Goal: Task Accomplishment & Management: Manage account settings

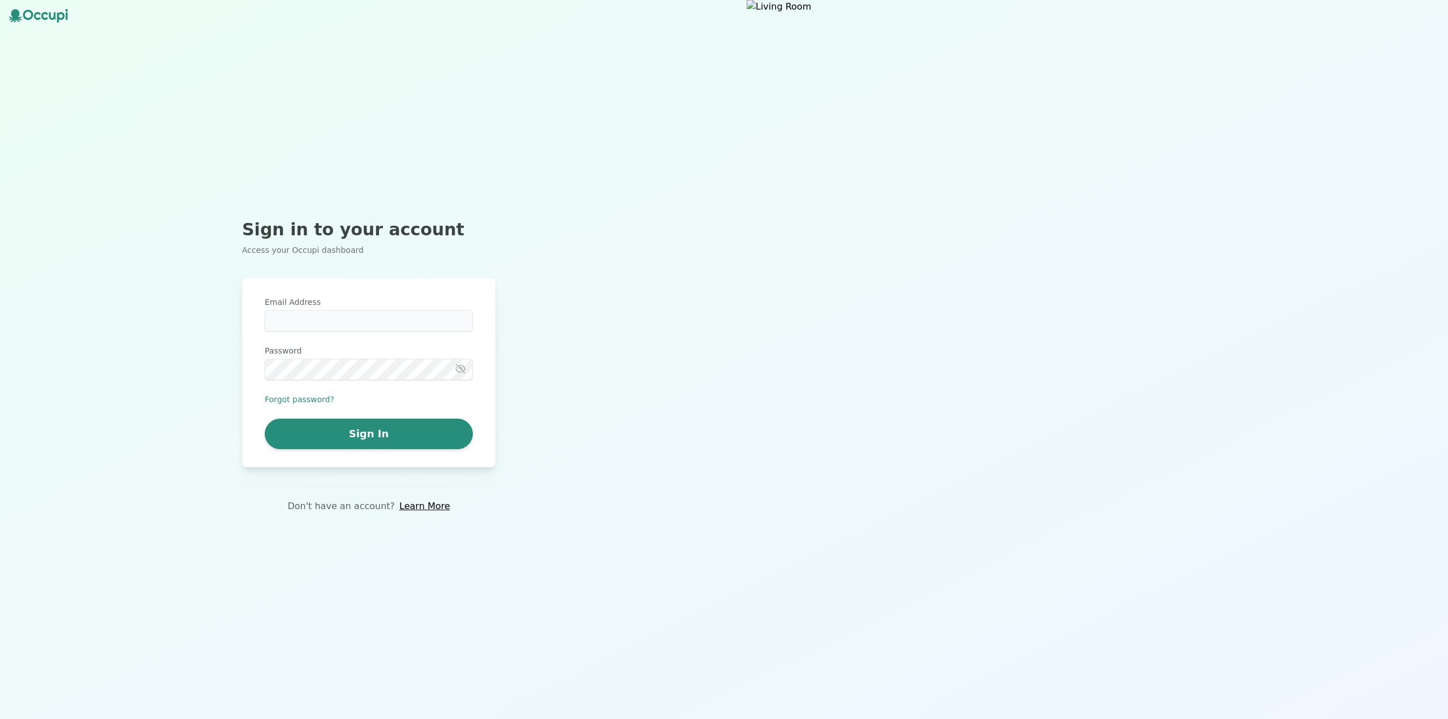
type input "**********"
click at [434, 434] on button "Sign In" at bounding box center [369, 434] width 208 height 31
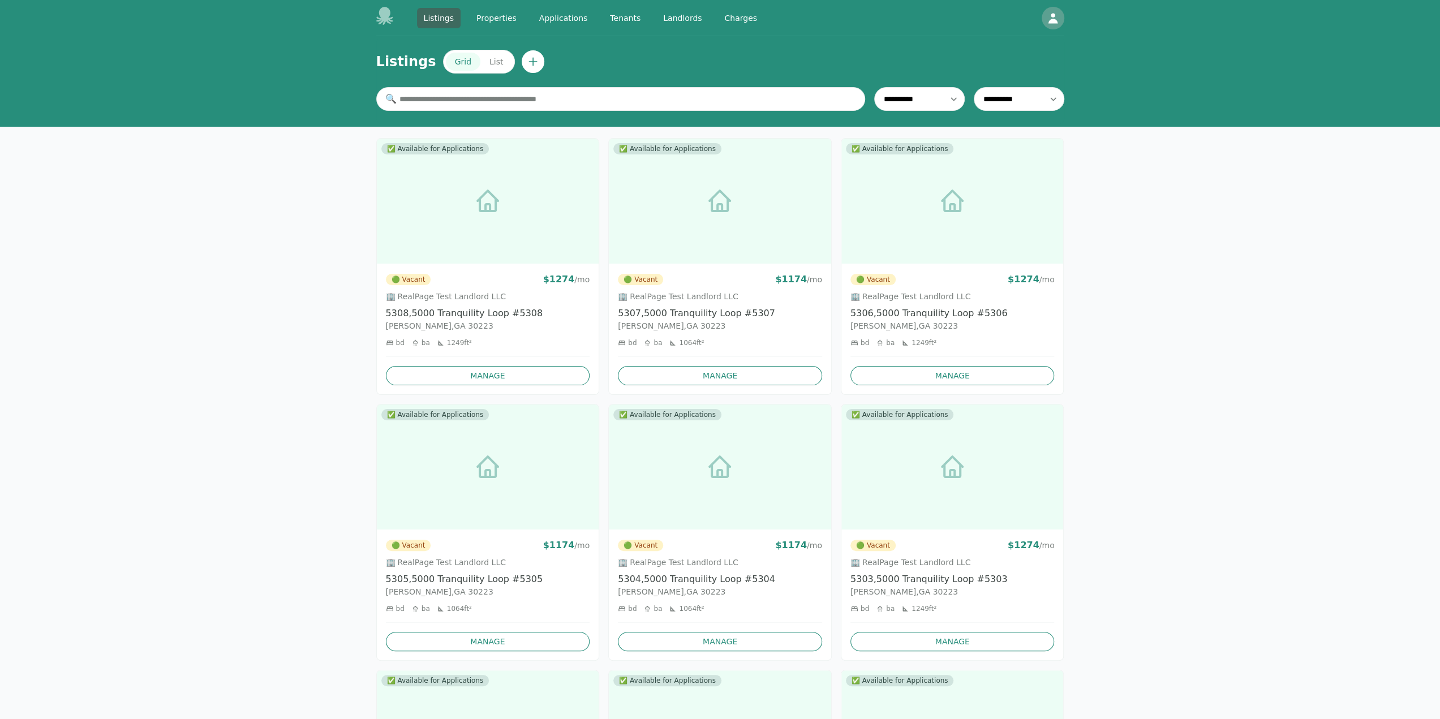
drag, startPoint x: 646, startPoint y: 18, endPoint x: 663, endPoint y: 14, distance: 17.3
click at [646, 18] on div "Listings Properties Applications Tenants Landlords Charges" at bounding box center [590, 18] width 347 height 20
click at [663, 14] on link "Landlords" at bounding box center [682, 18] width 52 height 20
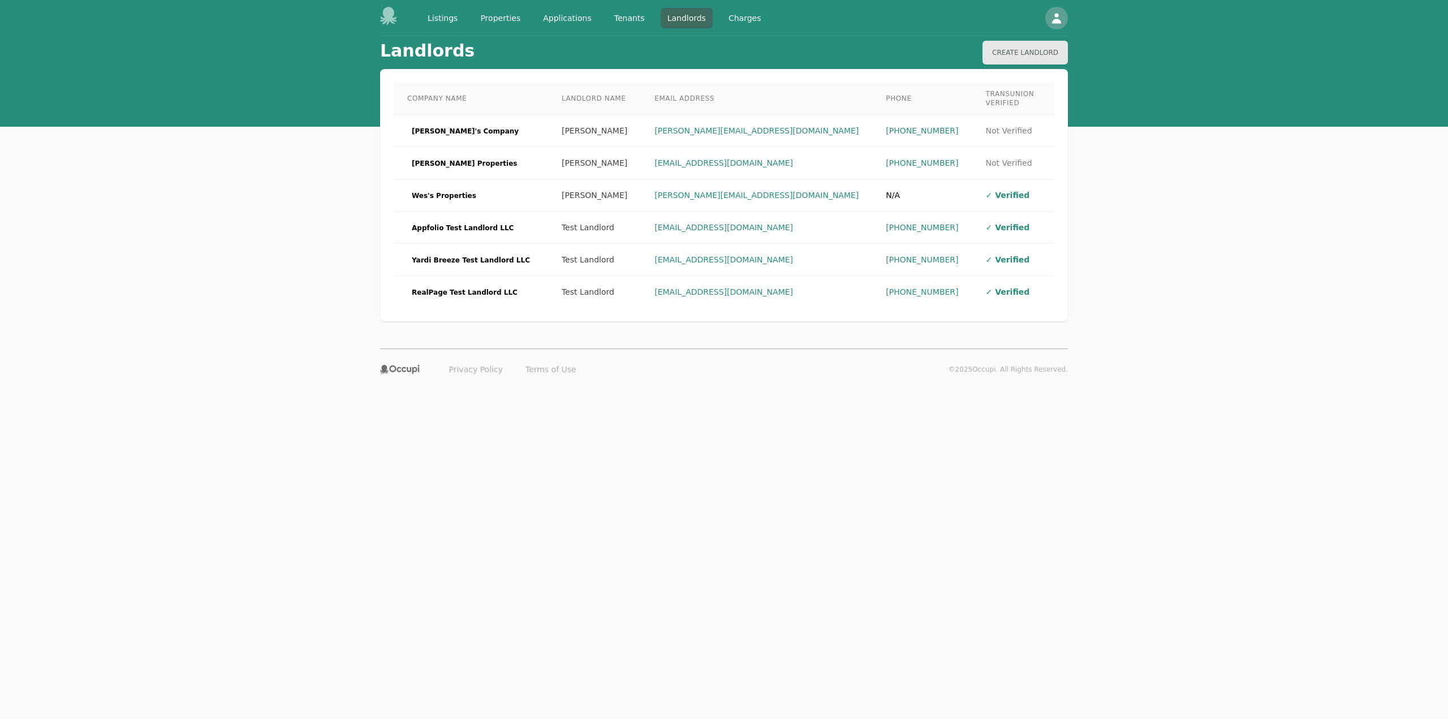
click at [507, 231] on td "Appfolio Test Landlord LLC" at bounding box center [471, 228] width 154 height 32
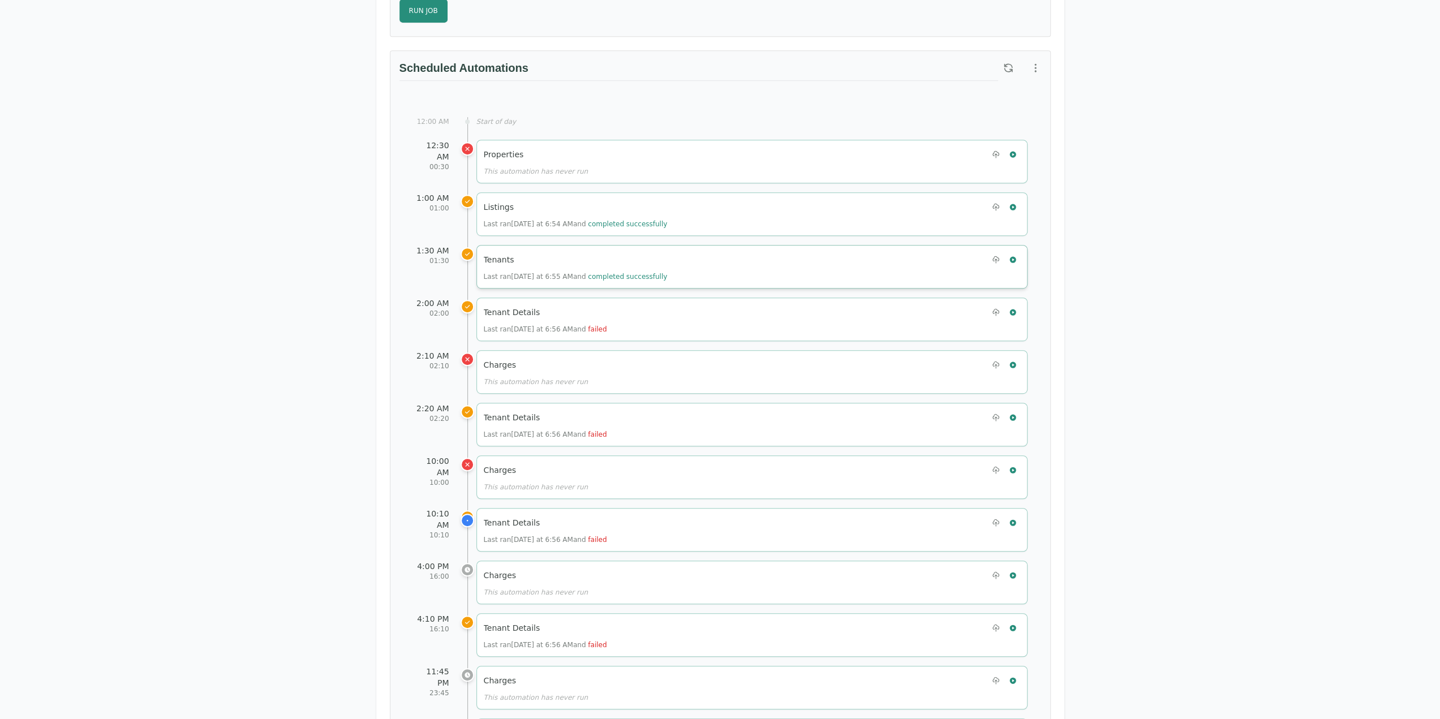
scroll to position [399, 0]
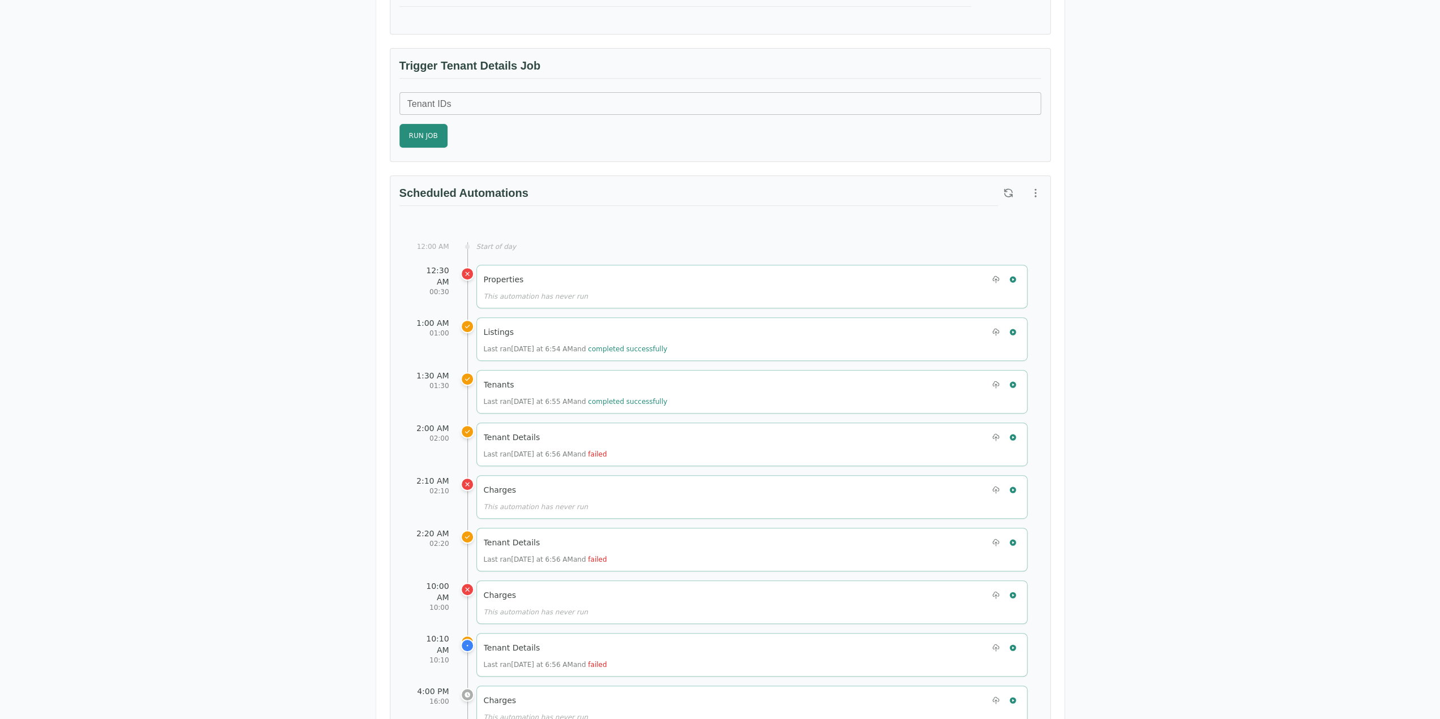
click at [1232, 201] on div "Test Landlord Appfolio Test Landlord LLC [EMAIL_ADDRESS][DOMAIN_NAME] Details M…" at bounding box center [720, 518] width 1440 height 1763
click at [1008, 193] on icon "button" at bounding box center [1007, 192] width 11 height 11
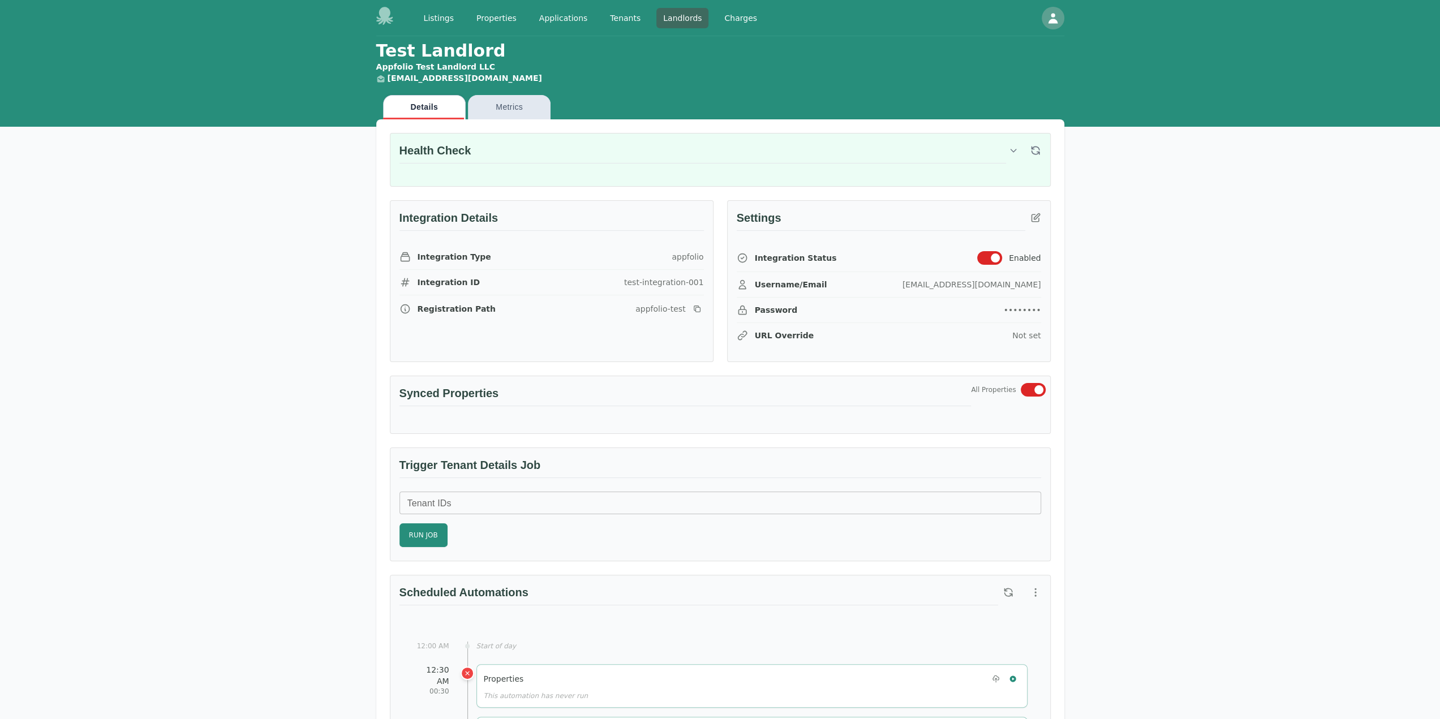
drag, startPoint x: 74, startPoint y: 402, endPoint x: 91, endPoint y: 409, distance: 18.5
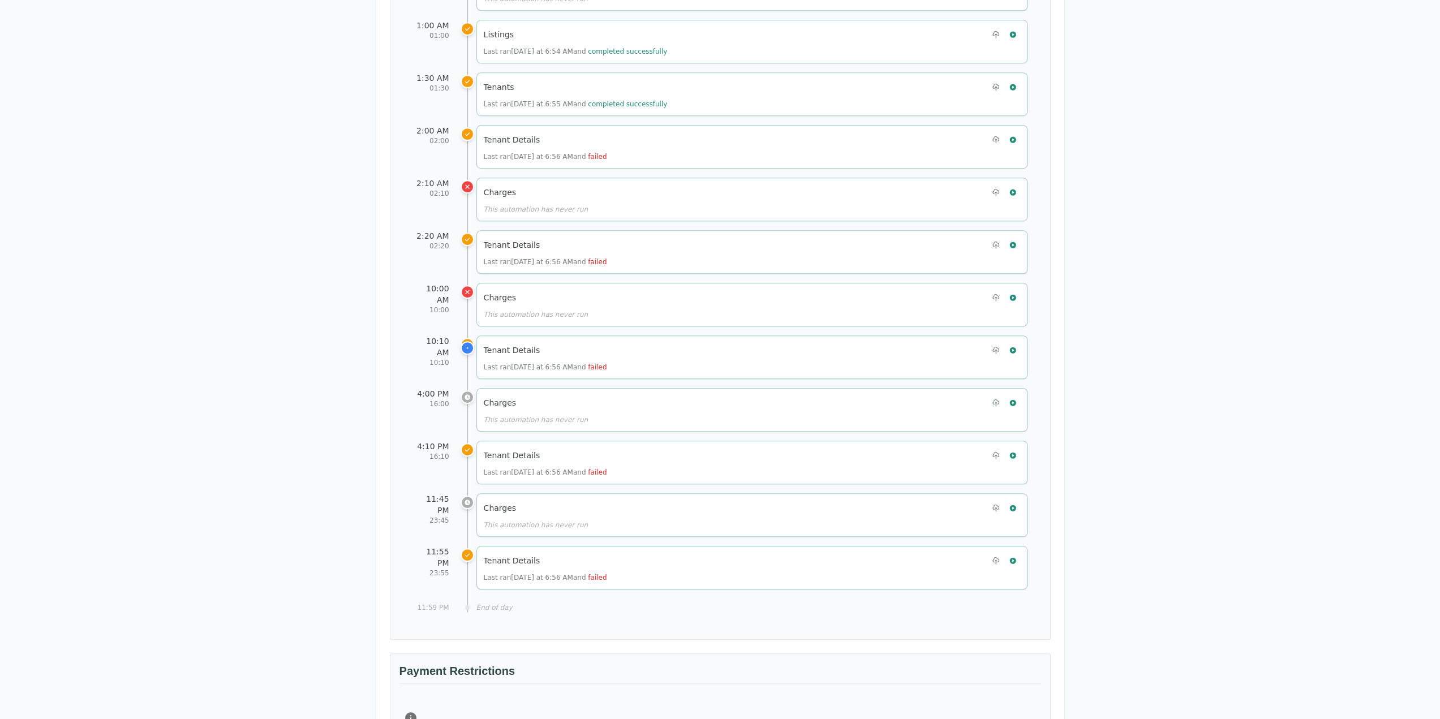
scroll to position [735, 0]
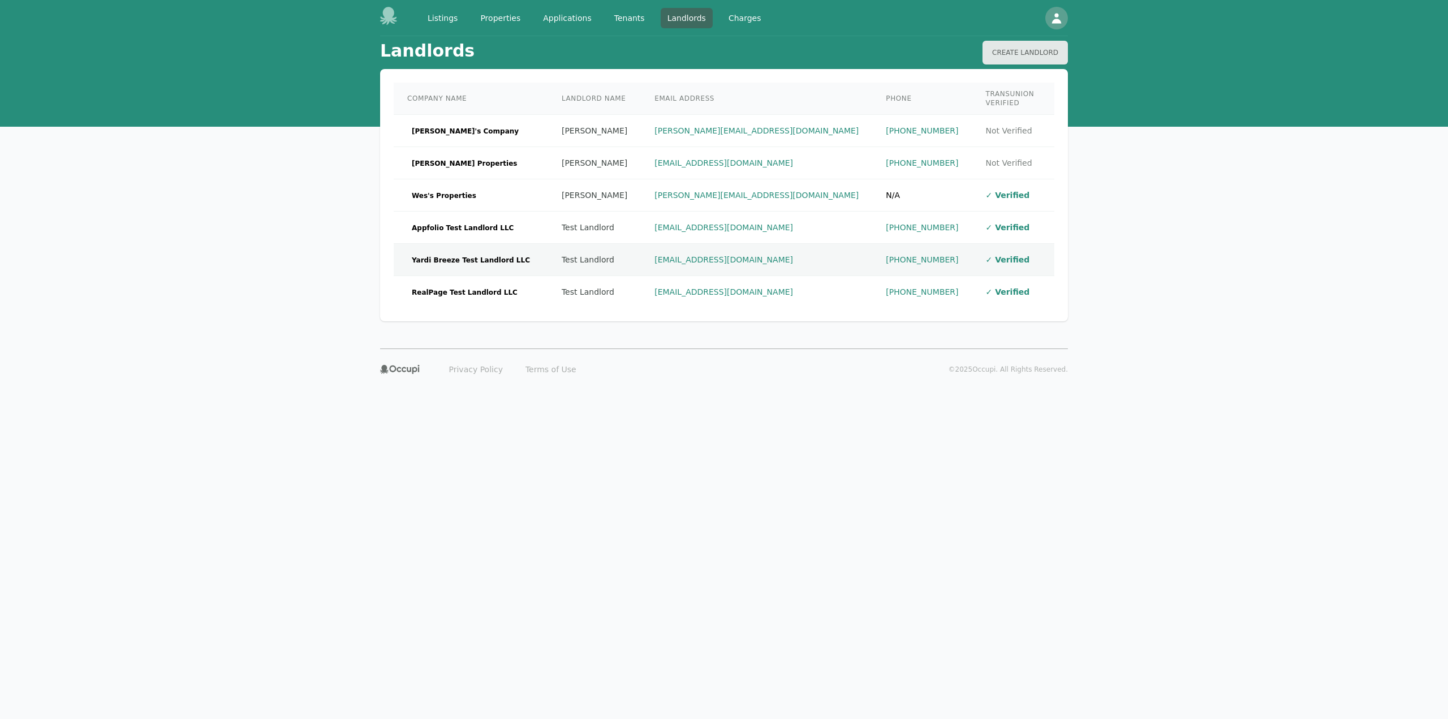
click at [474, 244] on td "Yardi Breeze Test Landlord LLC" at bounding box center [471, 260] width 154 height 32
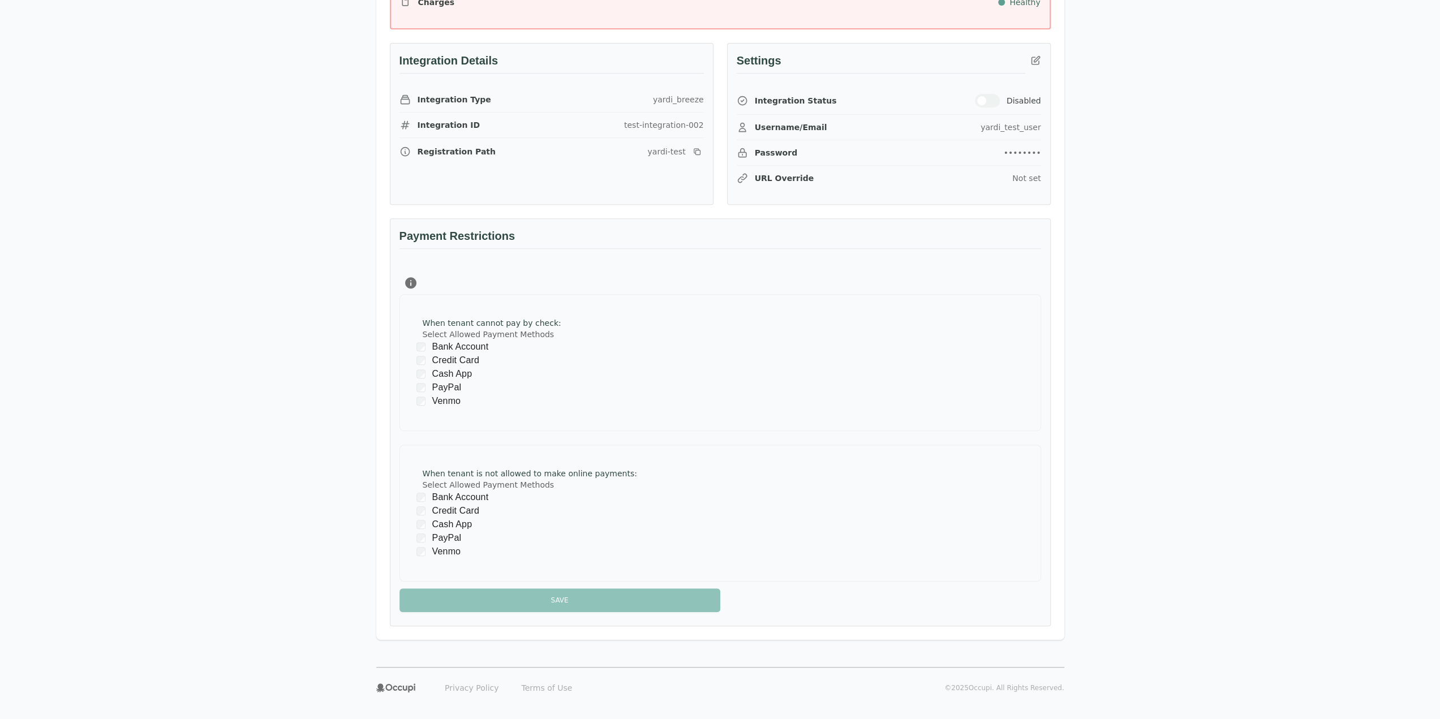
scroll to position [453, 0]
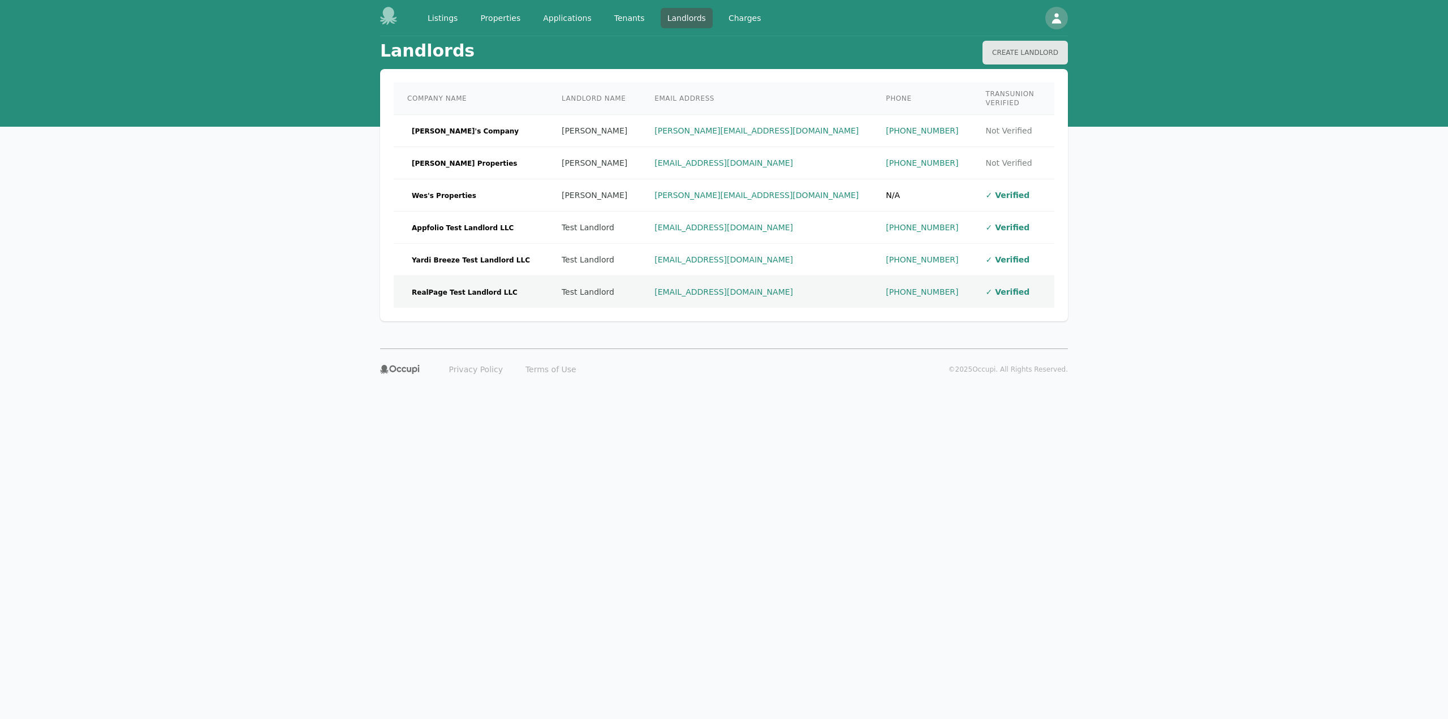
click at [475, 287] on span "RealPage Test Landlord LLC" at bounding box center [464, 292] width 115 height 11
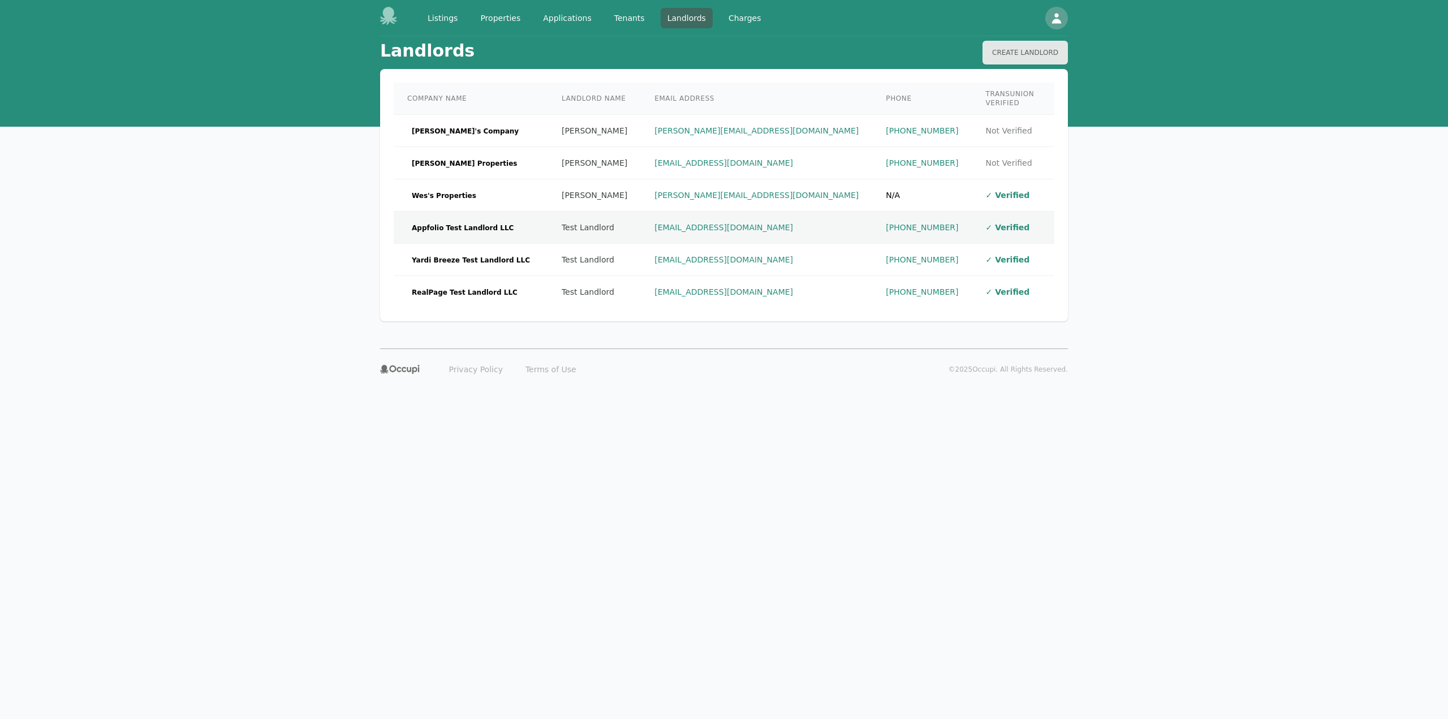
click at [506, 218] on td "Appfolio Test Landlord LLC" at bounding box center [471, 228] width 154 height 32
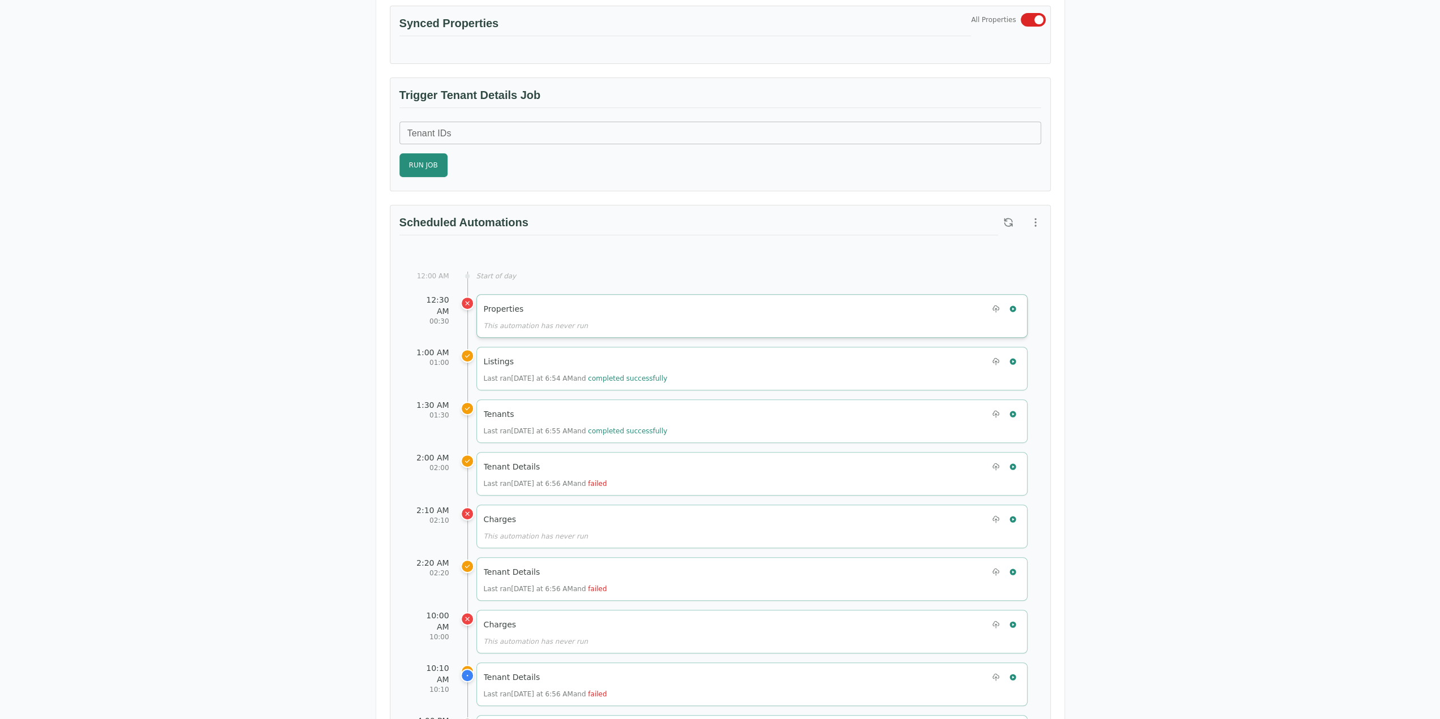
scroll to position [339, 0]
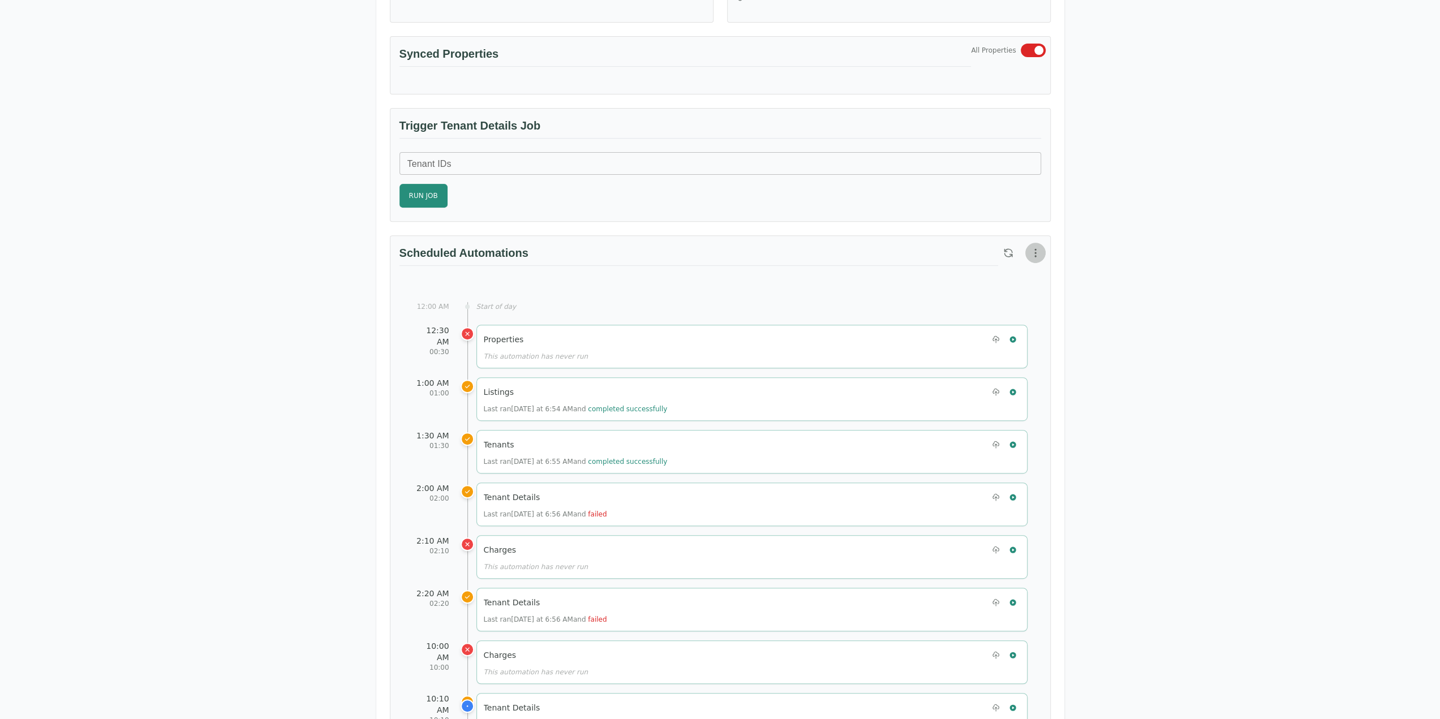
click at [1035, 249] on icon "button" at bounding box center [1035, 252] width 1 height 7
click at [1023, 272] on span "Reset to Default Schedule" at bounding box center [984, 274] width 107 height 14
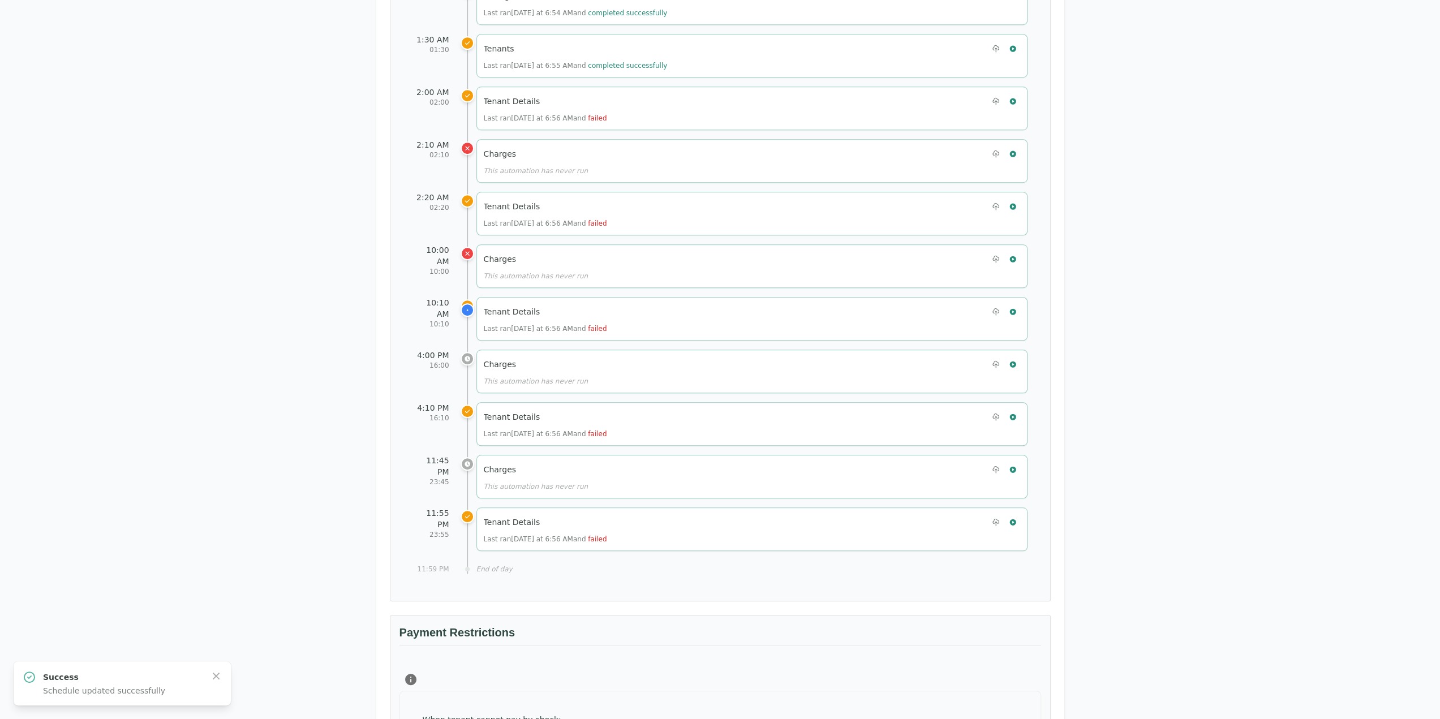
scroll to position [509, 0]
